Goal: Task Accomplishment & Management: Manage account settings

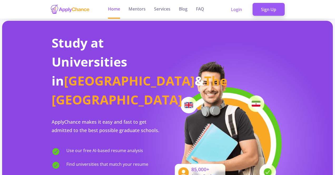
click at [149, 38] on b "Study at Universities in [GEOGRAPHIC_DATA] & The [GEOGRAPHIC_DATA]" at bounding box center [110, 71] width 116 height 76
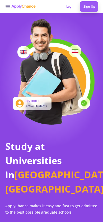
click at [13, 13] on link at bounding box center [25, 6] width 29 height 13
click at [7, 8] on line at bounding box center [8, 8] width 4 height 0
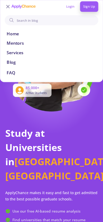
click at [14, 45] on link "Mentors" at bounding box center [51, 43] width 89 height 6
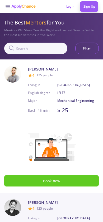
click at [5, 3] on icon at bounding box center [8, 6] width 6 height 6
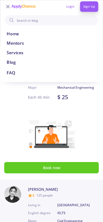
click at [16, 52] on link "Services" at bounding box center [51, 53] width 89 height 6
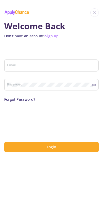
click at [97, 11] on img at bounding box center [94, 12] width 8 height 8
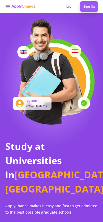
click at [8, 8] on line at bounding box center [8, 8] width 4 height 0
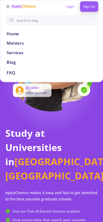
click at [10, 41] on link "Mentors" at bounding box center [51, 43] width 89 height 6
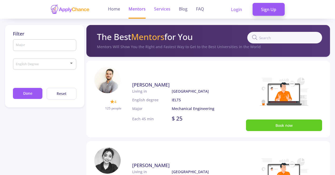
click at [166, 8] on link "Services" at bounding box center [162, 9] width 16 height 19
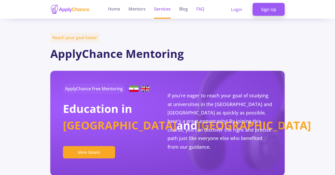
click at [201, 15] on link "FAQ" at bounding box center [200, 9] width 8 height 19
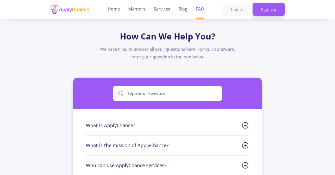
click at [240, 12] on link "Login" at bounding box center [236, 9] width 28 height 13
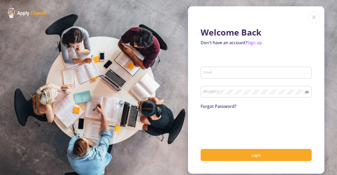
drag, startPoint x: 239, startPoint y: 67, endPoint x: 241, endPoint y: 75, distance: 7.7
click at [241, 75] on div "Email" at bounding box center [256, 72] width 106 height 14
click at [241, 75] on input "Email" at bounding box center [256, 73] width 107 height 5
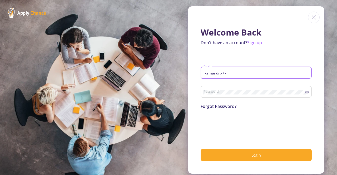
click at [201, 149] on button "Login" at bounding box center [256, 155] width 111 height 12
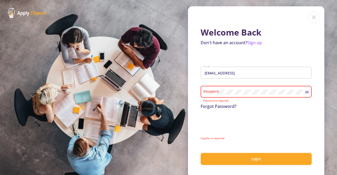
drag, startPoint x: 227, startPoint y: 89, endPoint x: 199, endPoint y: 92, distance: 28.6
click at [201, 92] on div "Password" at bounding box center [256, 91] width 111 height 14
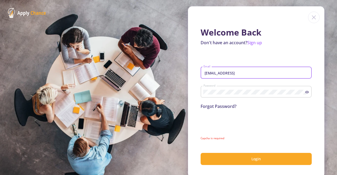
click at [261, 71] on input "[EMAIL_ADDRESS]" at bounding box center [256, 73] width 107 height 5
type input "[EMAIL_ADDRESS][DOMAIN_NAME]"
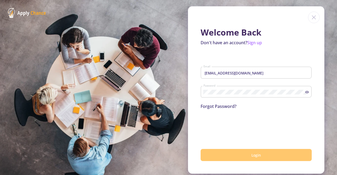
click at [246, 161] on button "Login" at bounding box center [256, 155] width 111 height 12
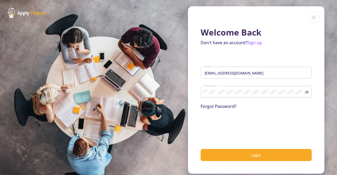
click at [333, 128] on section "Welcome Back Don't have an account? Sign up [EMAIL_ADDRESS][DOMAIN_NAME] Email …" at bounding box center [168, 87] width 337 height 175
click at [258, 45] on link "Sign up" at bounding box center [254, 43] width 15 height 6
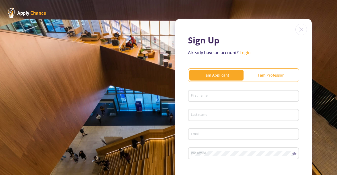
click at [245, 51] on link "Login" at bounding box center [245, 53] width 11 height 6
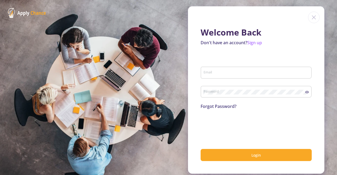
click at [220, 105] on link "Forgot Password?" at bounding box center [219, 106] width 36 height 6
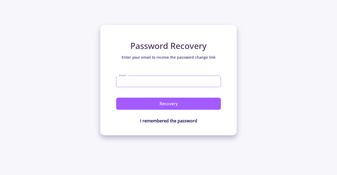
click at [165, 83] on input "Email" at bounding box center [168, 82] width 105 height 12
click at [116, 98] on button "Recovery" at bounding box center [168, 104] width 105 height 12
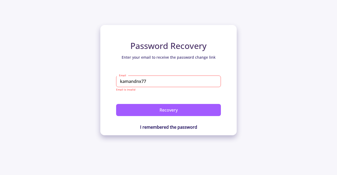
click at [165, 83] on input "kamandnx77" at bounding box center [168, 82] width 105 height 12
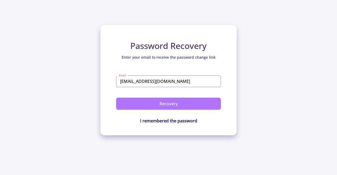
type input "[EMAIL_ADDRESS][DOMAIN_NAME]"
click at [189, 102] on button "Recovery" at bounding box center [168, 104] width 105 height 12
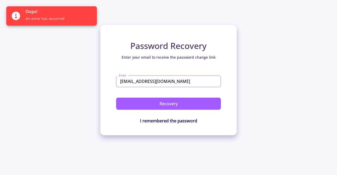
click at [184, 82] on input "[EMAIL_ADDRESS][DOMAIN_NAME]" at bounding box center [168, 82] width 105 height 12
click at [61, 23] on div "Oops! An error has occurred" at bounding box center [59, 15] width 67 height 19
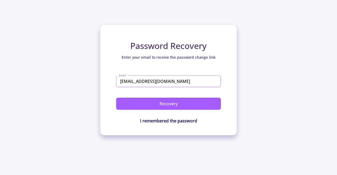
click at [173, 85] on input "[EMAIL_ADDRESS][DOMAIN_NAME]" at bounding box center [168, 82] width 105 height 12
click at [116, 98] on button "Recovery" at bounding box center [168, 104] width 105 height 12
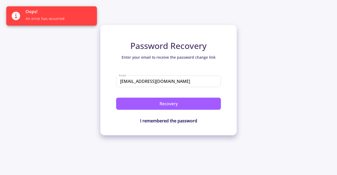
drag, startPoint x: 73, startPoint y: 99, endPoint x: 107, endPoint y: 94, distance: 34.2
click at [107, 94] on div "Password Recovery Enter your email to receive the password change link kamandnx…" at bounding box center [168, 67] width 337 height 135
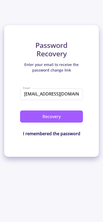
click at [54, 117] on button "Recovery" at bounding box center [51, 117] width 63 height 12
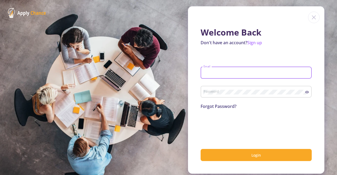
click at [252, 75] on input "Email" at bounding box center [256, 73] width 107 height 5
type input "kamand@applychance.com"
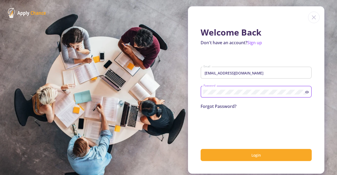
click at [201, 149] on button "Login" at bounding box center [256, 155] width 111 height 12
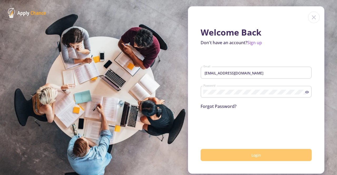
click at [226, 159] on button "Login" at bounding box center [256, 155] width 111 height 12
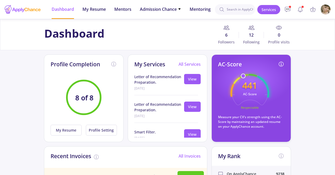
drag, startPoint x: 165, startPoint y: 31, endPoint x: 79, endPoint y: 8, distance: 88.7
click at [79, 8] on ul "Recent mahyad amir amir amir amir Dashboard My Resume Mentors Admission Chance …" at bounding box center [130, 9] width 167 height 19
click at [95, 7] on span "My Resume" at bounding box center [93, 9] width 23 height 6
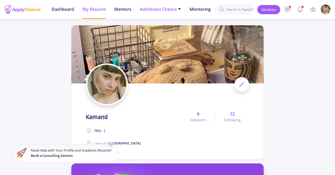
click at [169, 8] on span "Admission Chance" at bounding box center [160, 9] width 41 height 6
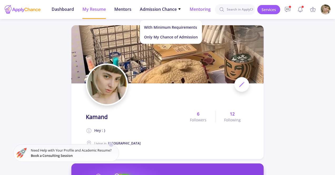
click at [201, 9] on span "Mentoring" at bounding box center [200, 9] width 21 height 6
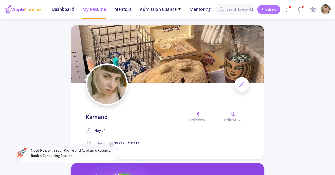
click at [268, 10] on link "Services" at bounding box center [268, 9] width 23 height 9
drag, startPoint x: 267, startPoint y: 12, endPoint x: 264, endPoint y: 9, distance: 4.5
click at [264, 9] on link "Services" at bounding box center [268, 9] width 23 height 9
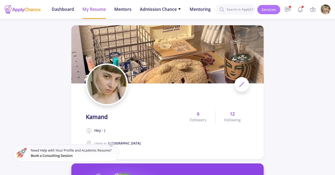
click at [264, 9] on link "Services" at bounding box center [268, 9] width 23 height 9
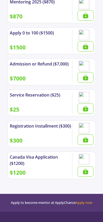
scroll to position [1012, 0]
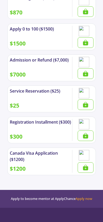
click at [86, 75] on icon at bounding box center [85, 74] width 6 height 6
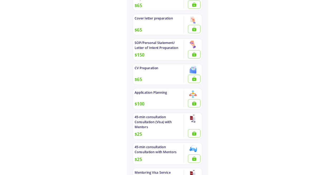
scroll to position [914, 0]
